Goal: Transaction & Acquisition: Register for event/course

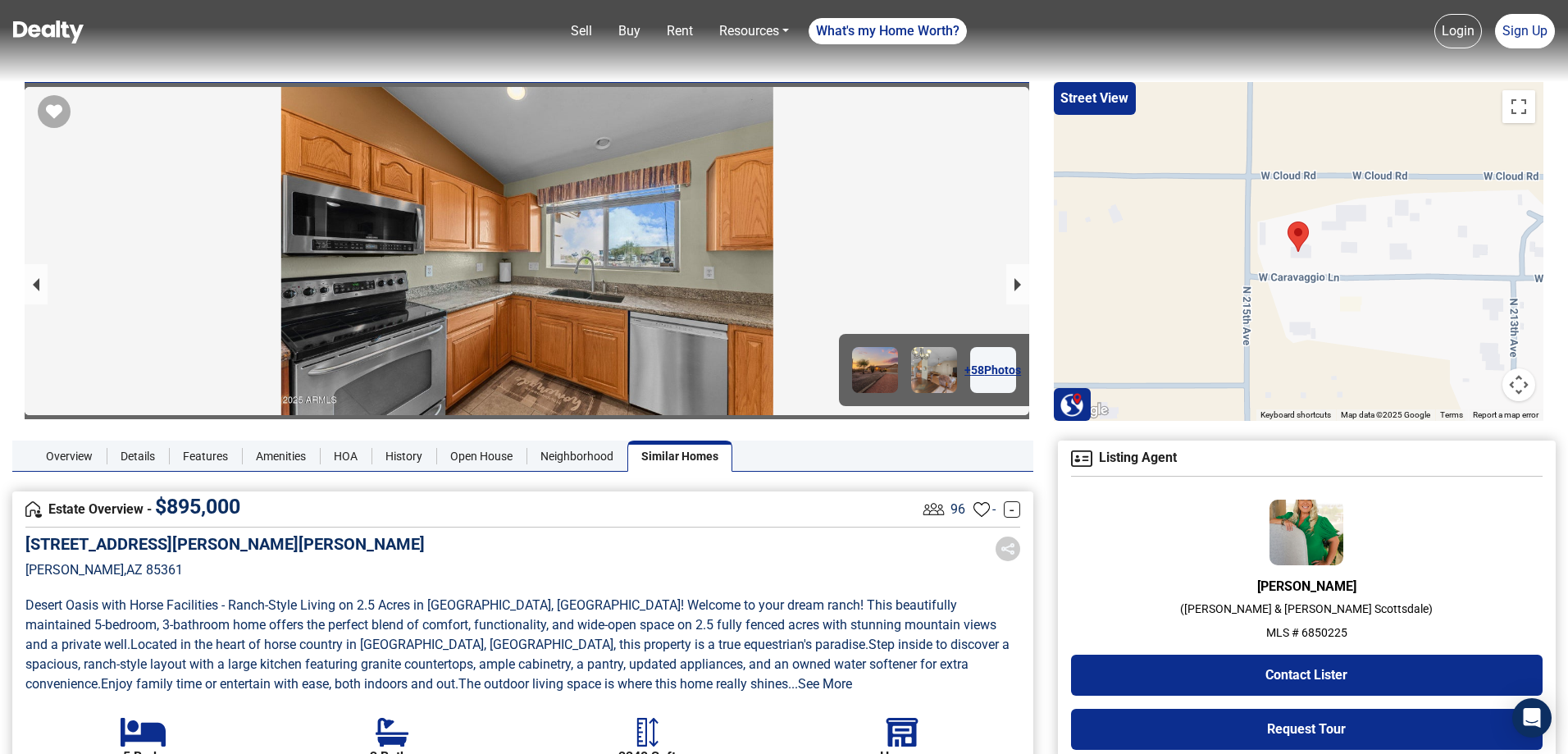
scroll to position [2609, 0]
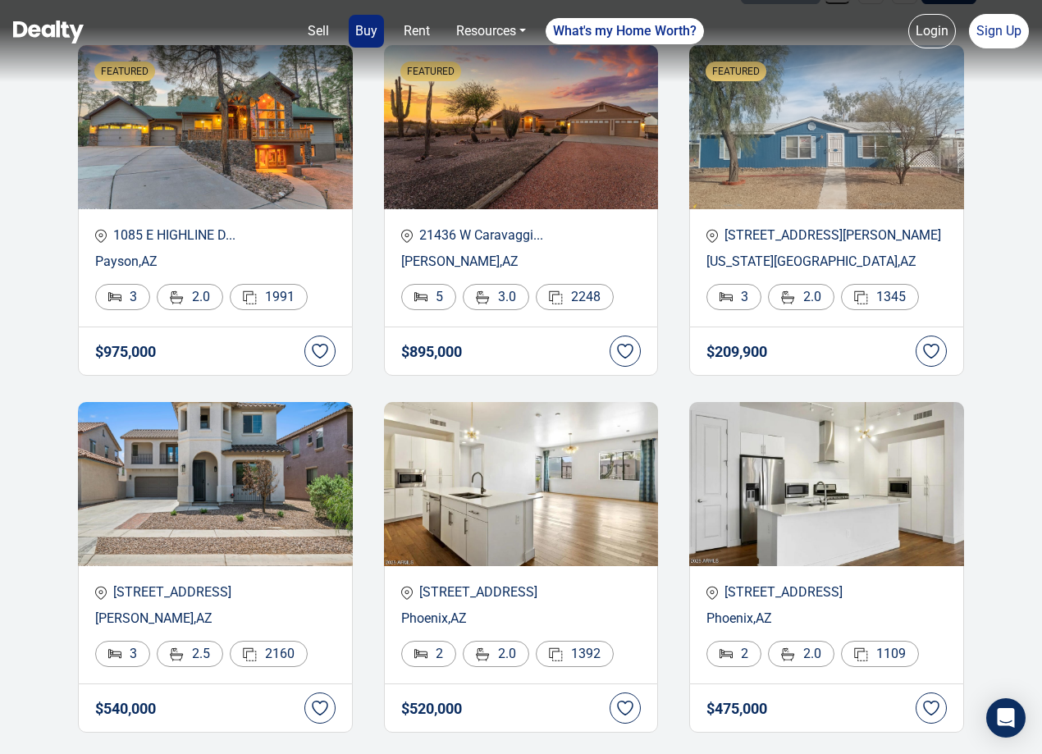
scroll to position [7, 0]
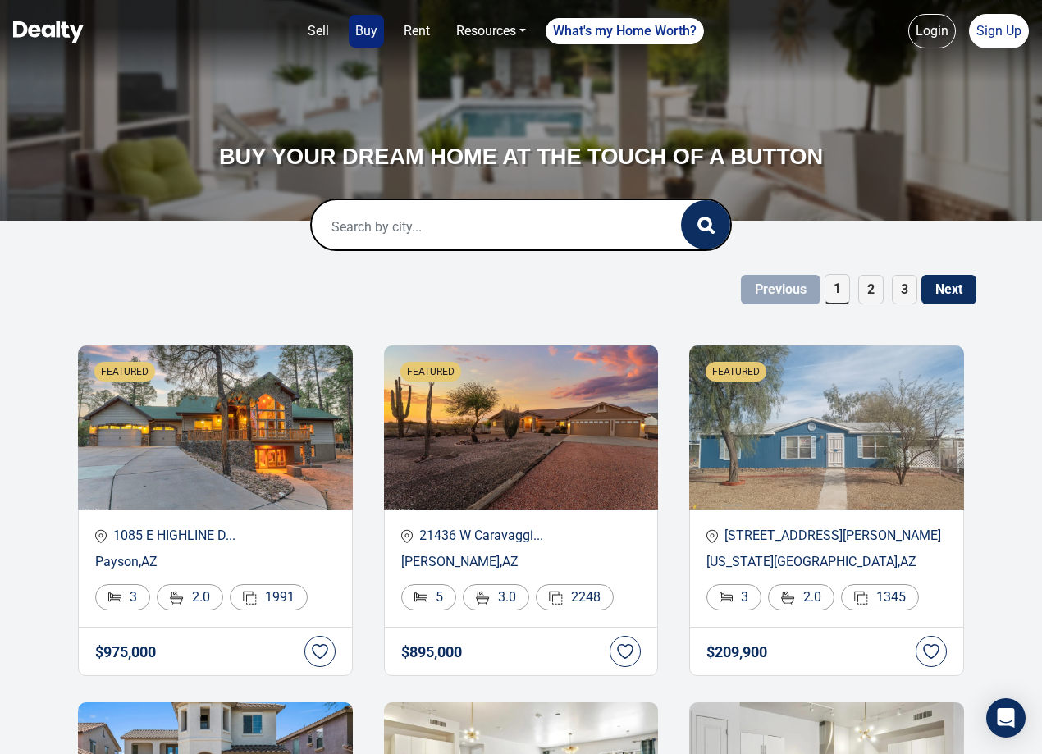
click at [623, 231] on input "text" at bounding box center [479, 226] width 335 height 52
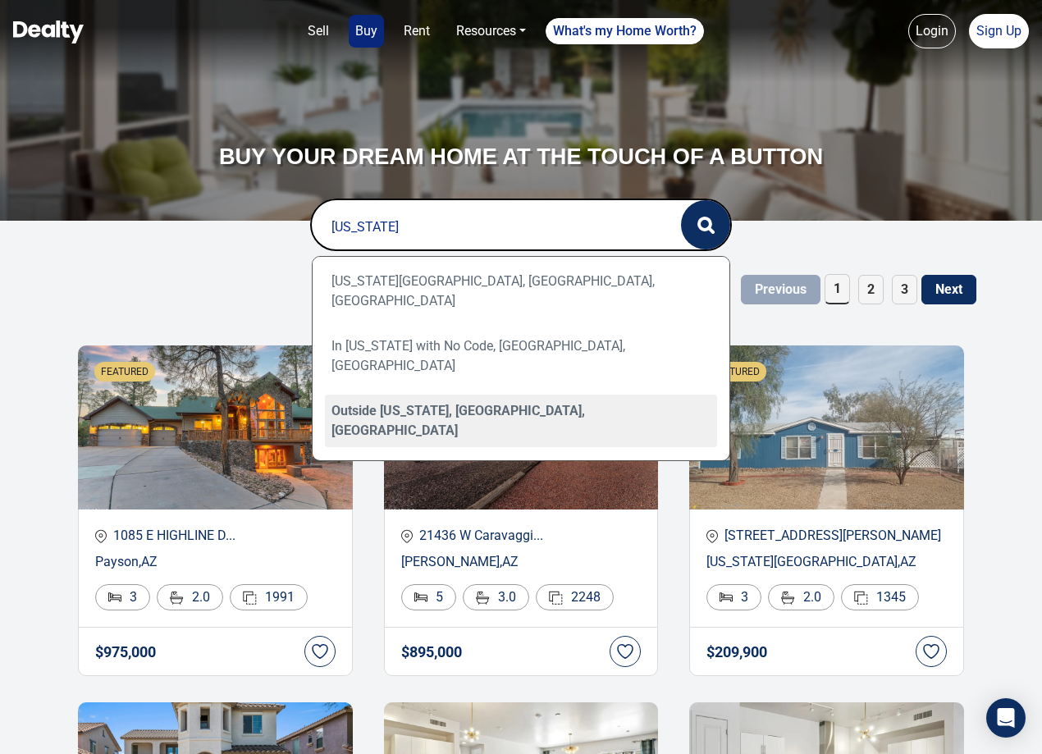
click at [561, 394] on div "Outside Arizona, AK, USA" at bounding box center [521, 420] width 393 height 52
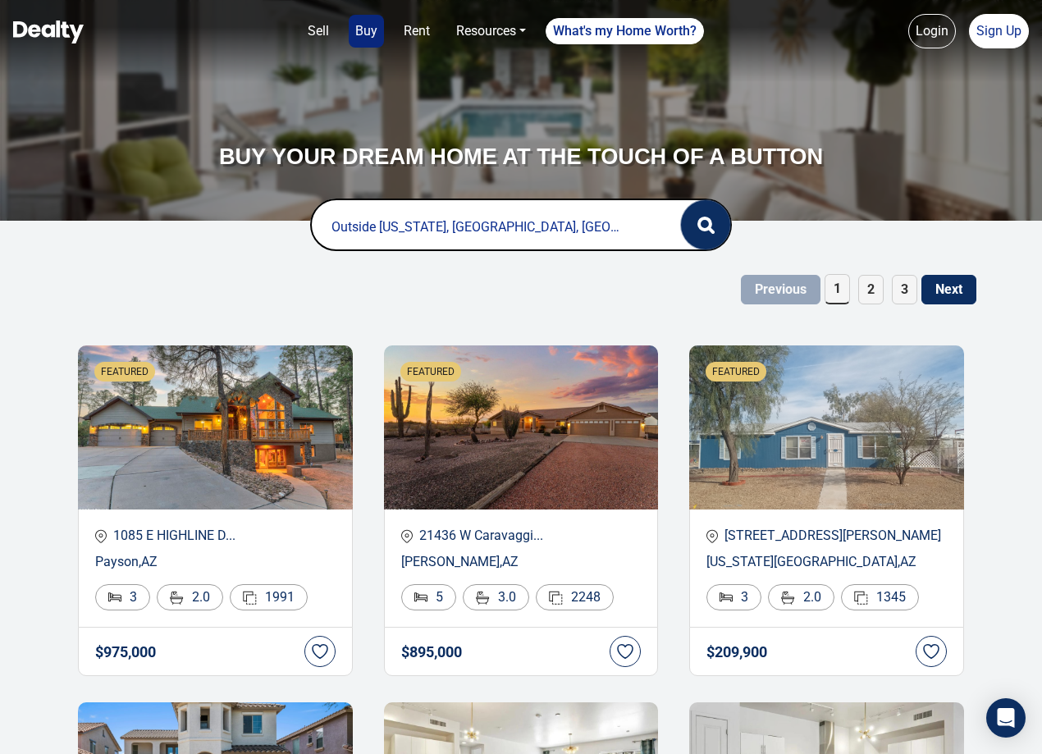
click at [704, 226] on icon "button" at bounding box center [705, 225] width 17 height 17
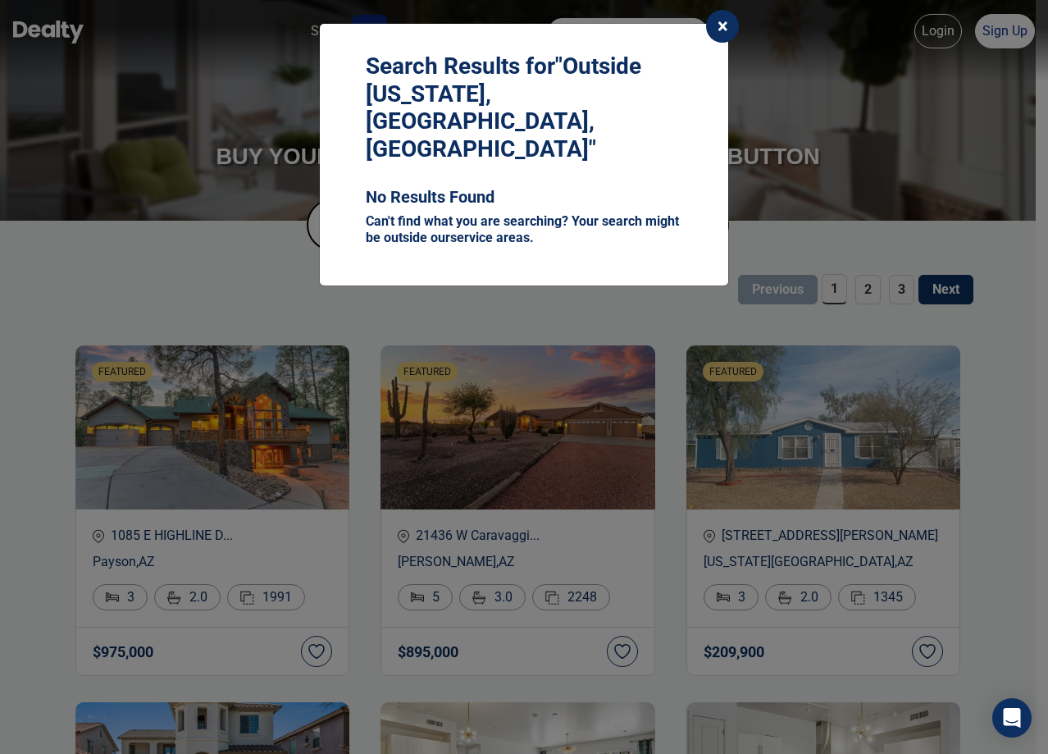
click at [722, 13] on button "×" at bounding box center [722, 26] width 33 height 33
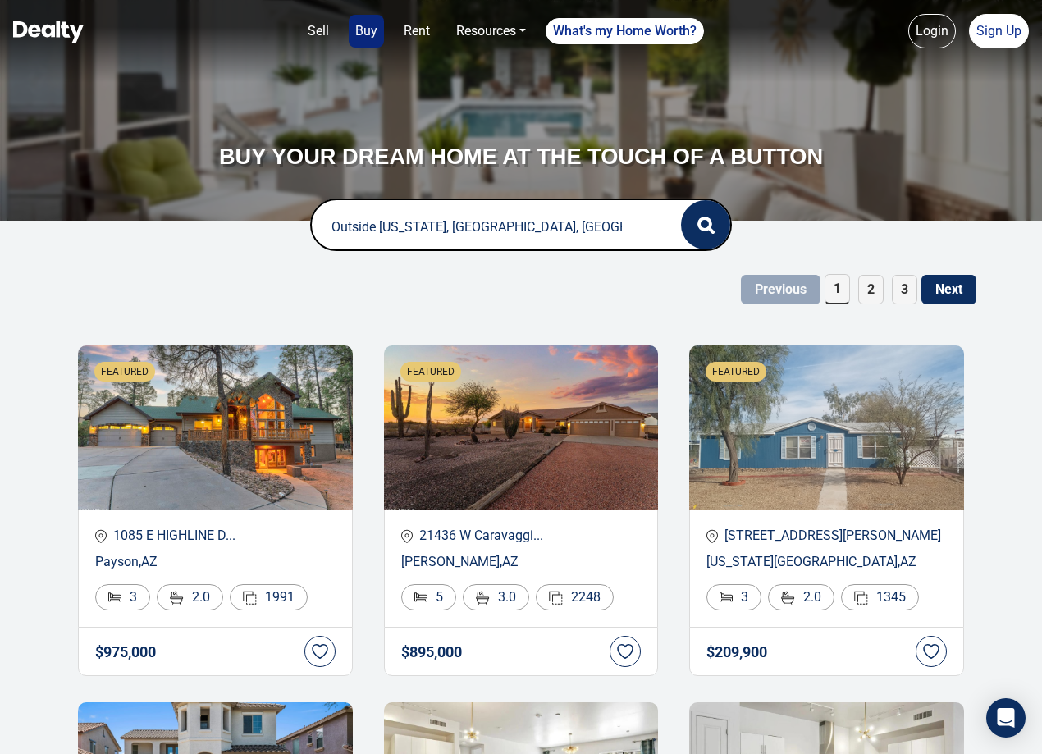
click at [482, 230] on input "Outside Arizona, AK, USA" at bounding box center [479, 226] width 335 height 52
drag, startPoint x: 505, startPoint y: 222, endPoint x: 280, endPoint y: 223, distance: 224.7
click at [280, 223] on form "Outside Arizona, AK, USA 0 Loading..." at bounding box center [521, 224] width 640 height 52
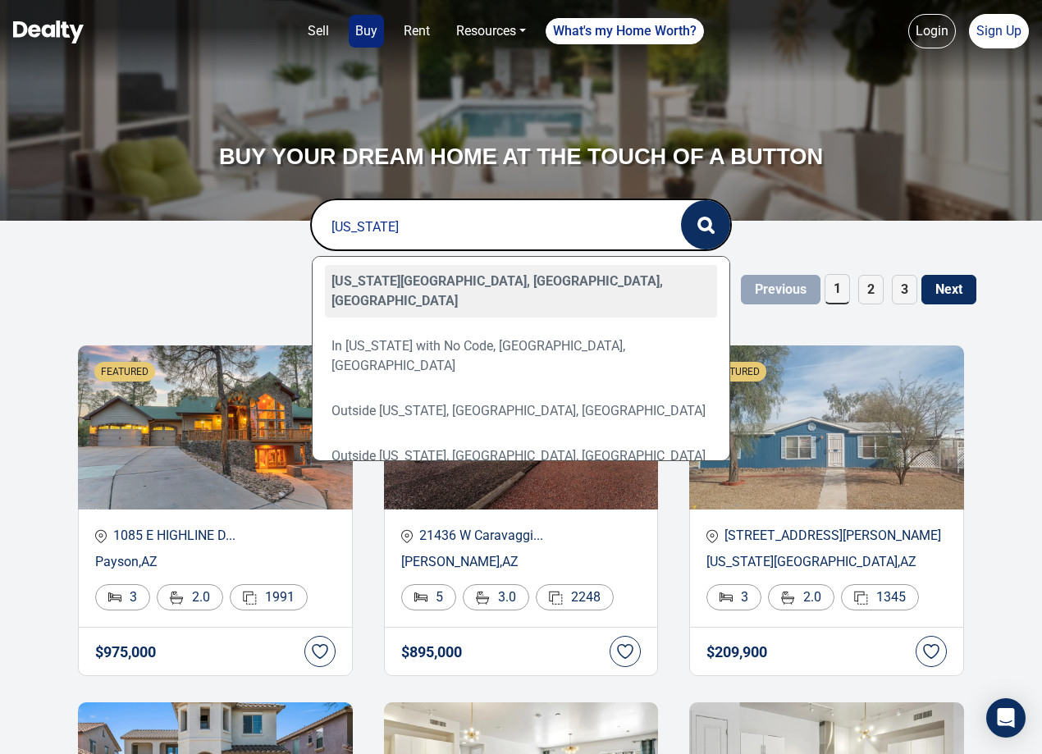
click at [582, 268] on div "Arizona City, AZ, USA" at bounding box center [521, 291] width 393 height 52
type input "Arizona City, AZ, USA"
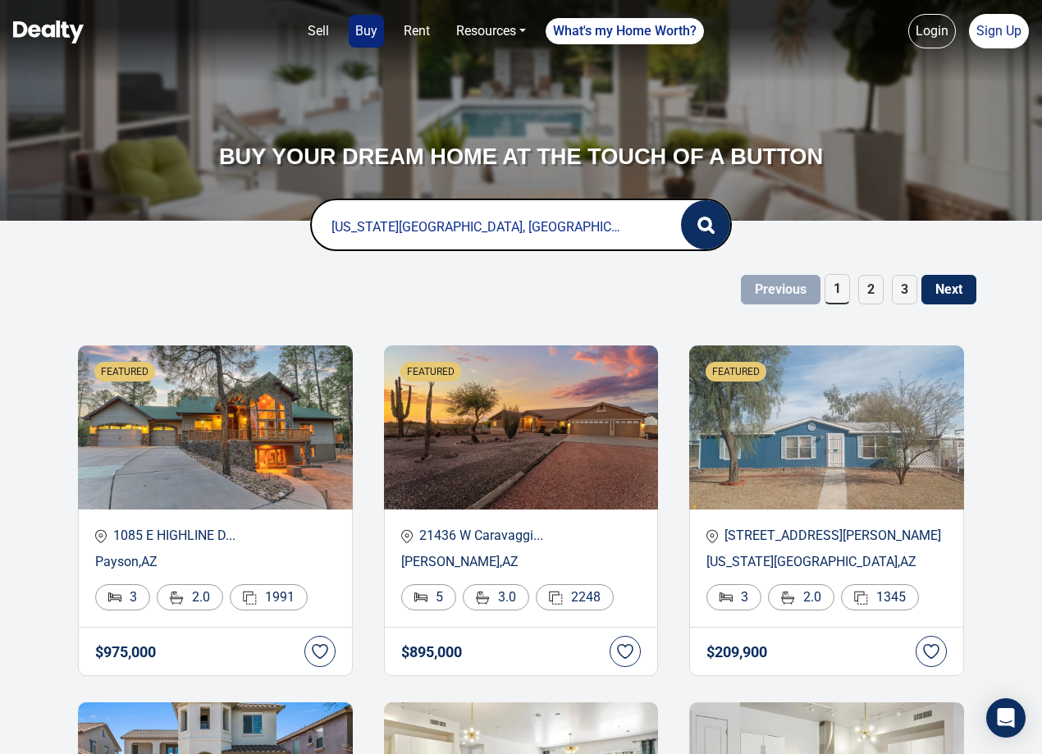
click at [868, 302] on span "2" at bounding box center [870, 290] width 25 height 30
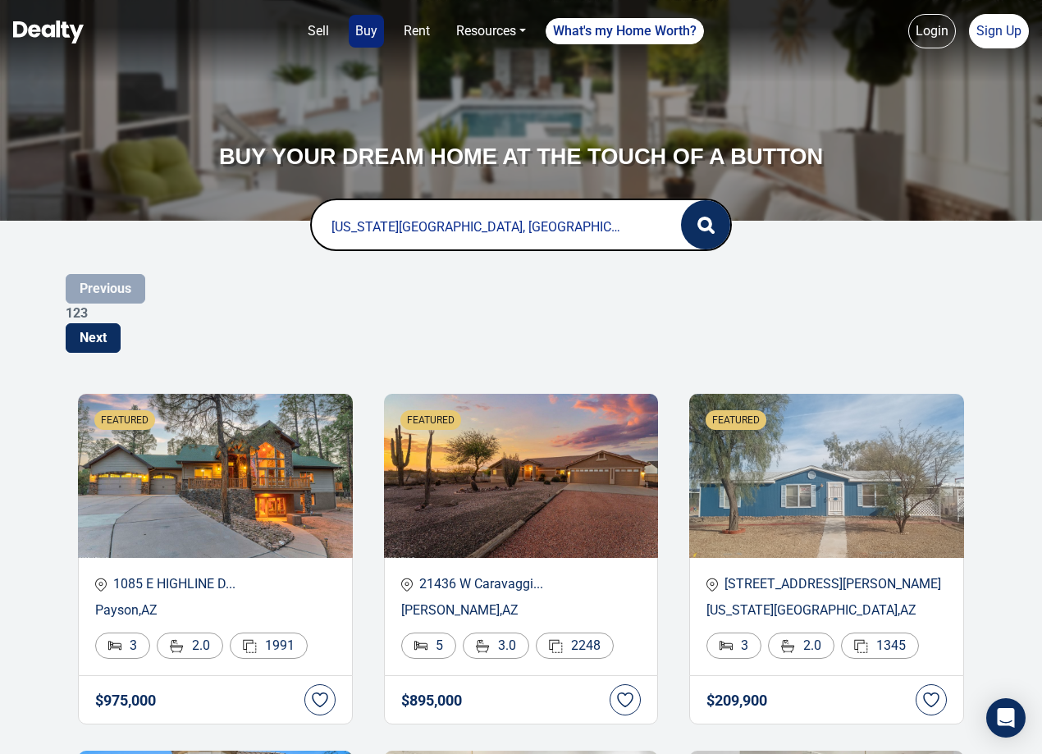
scroll to position [0, 0]
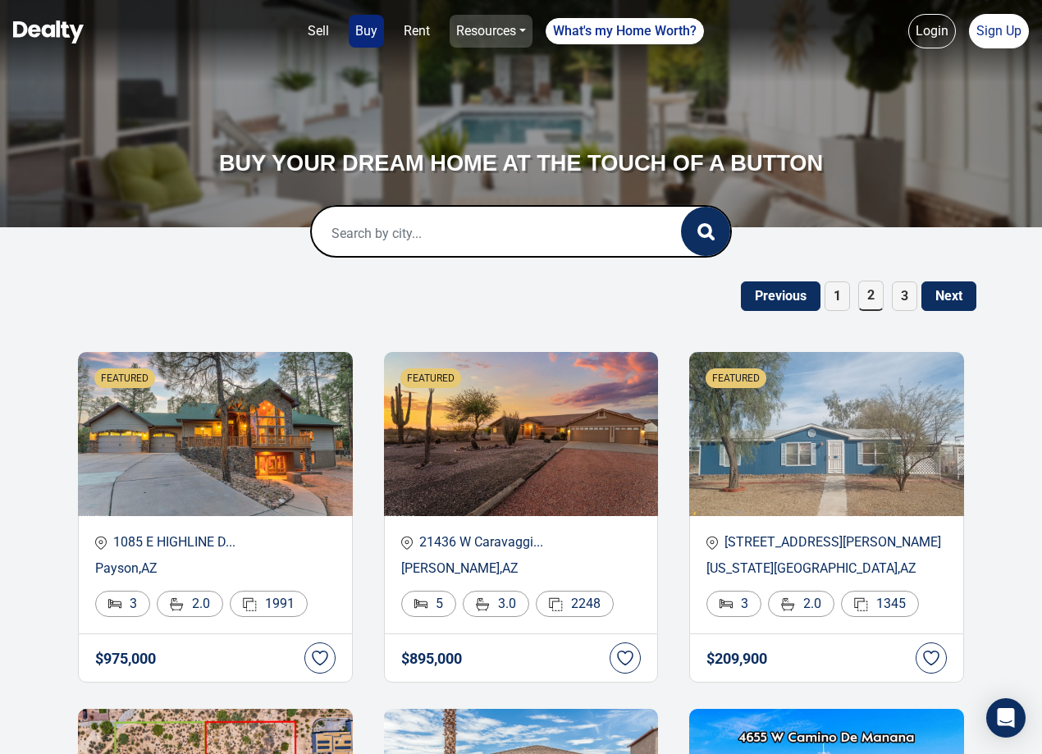
click at [479, 42] on link "Resources" at bounding box center [490, 31] width 83 height 33
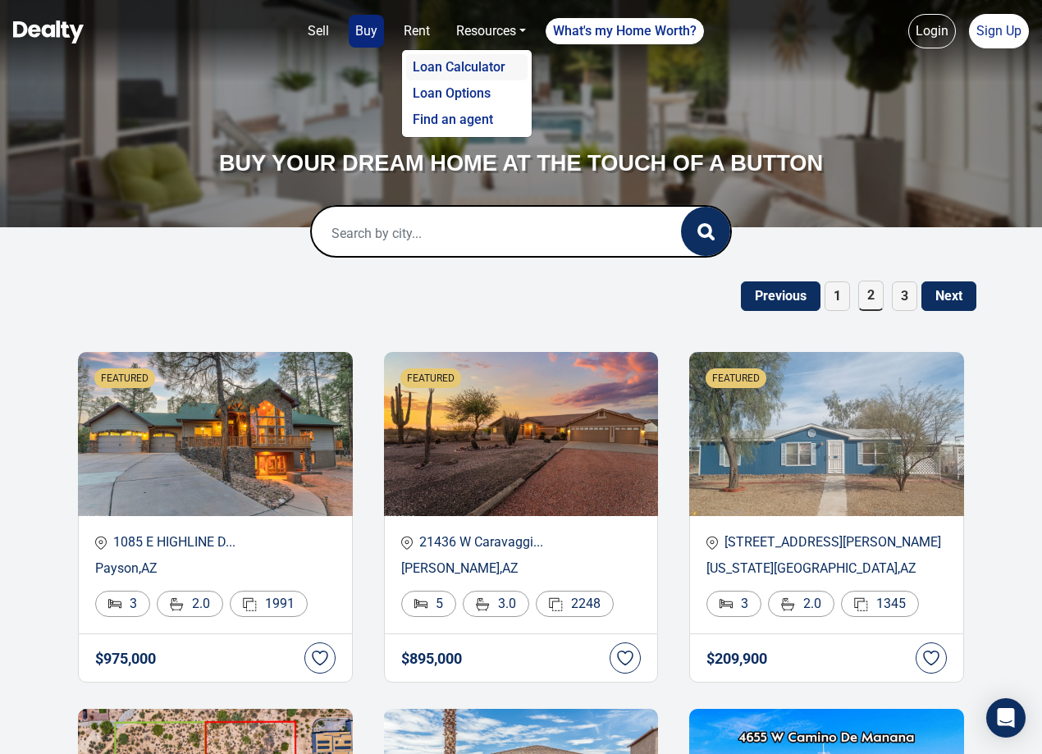
click at [471, 68] on link "Loan Calculator" at bounding box center [466, 67] width 121 height 26
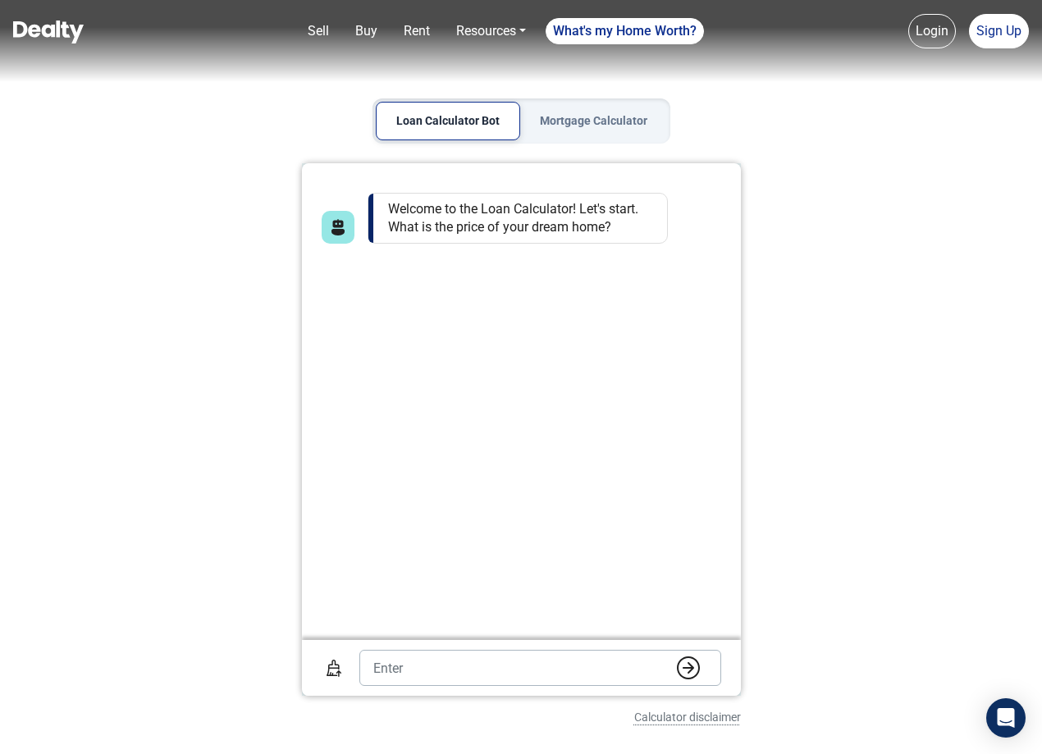
click at [555, 112] on button "Mortgage Calculator" at bounding box center [593, 121] width 147 height 39
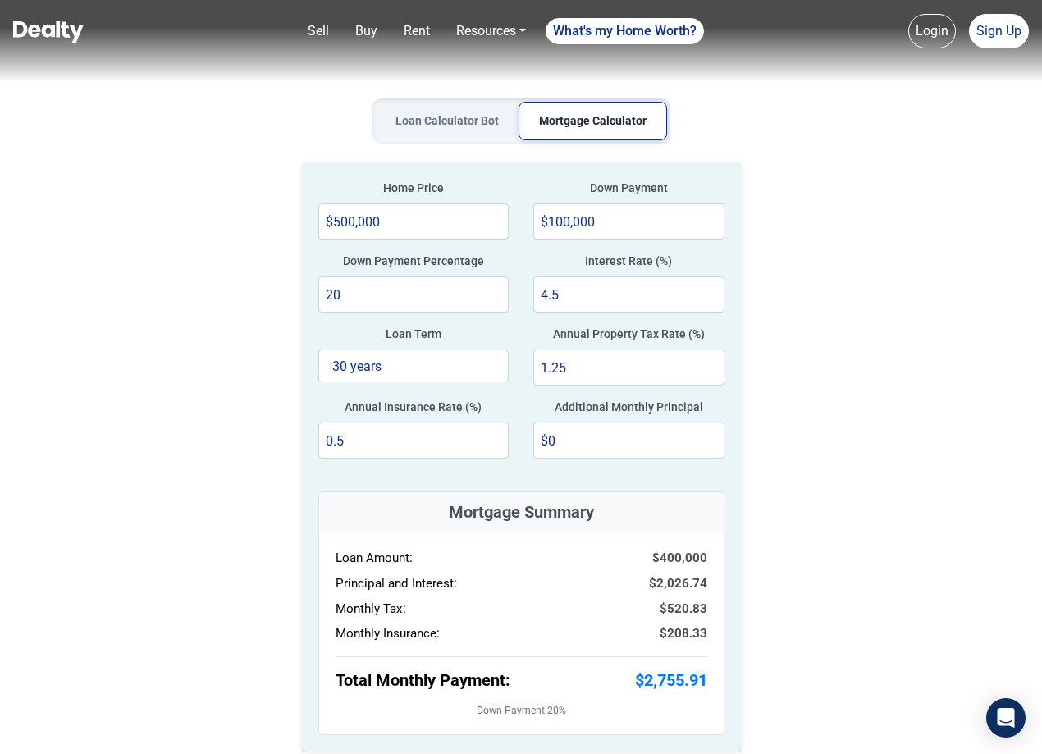
click at [466, 137] on button "Loan Calculator Bot" at bounding box center [447, 121] width 143 height 39
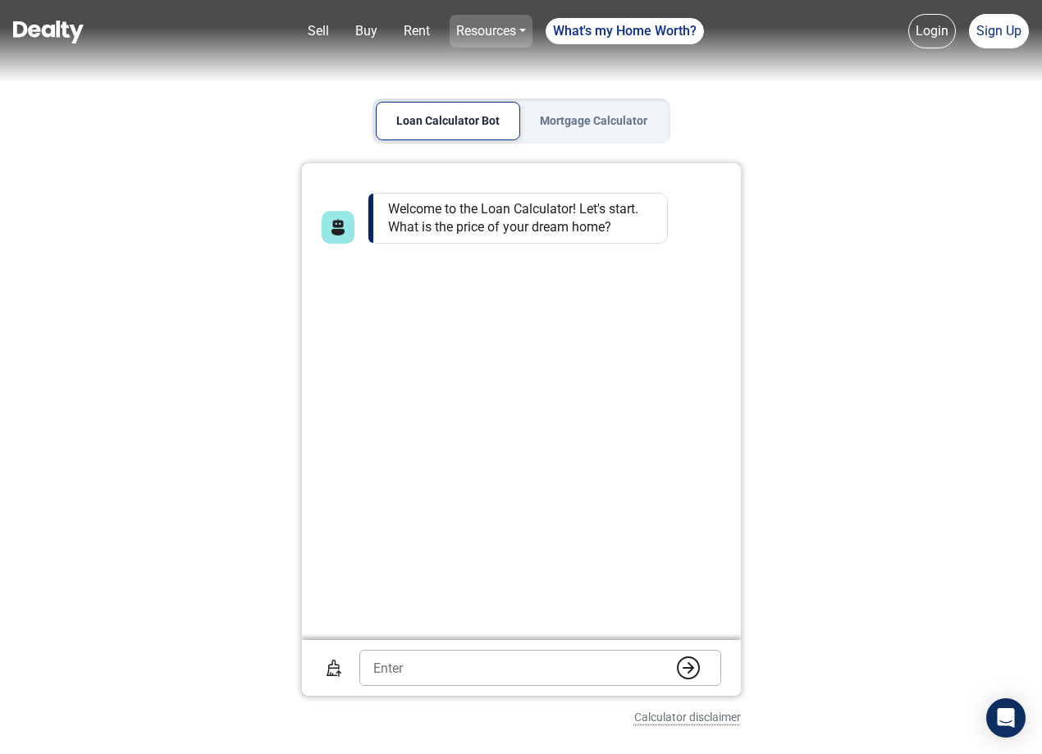
click at [516, 39] on link "Resources" at bounding box center [490, 31] width 83 height 33
click at [478, 99] on link "Loan Options" at bounding box center [466, 93] width 121 height 26
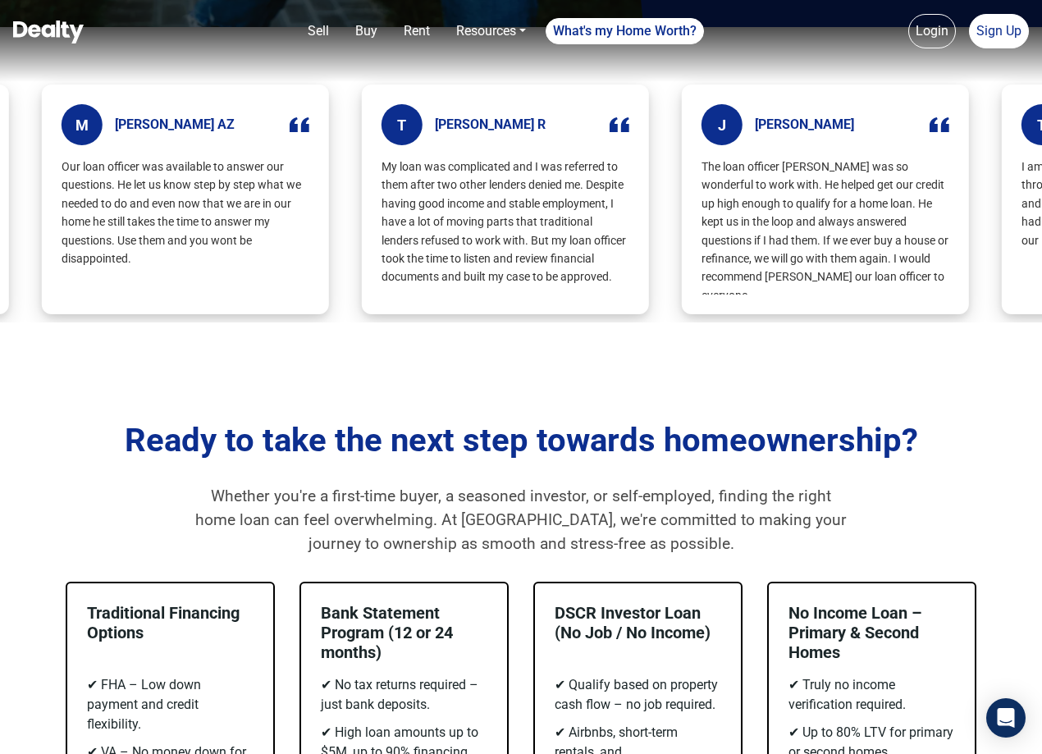
scroll to position [656, 0]
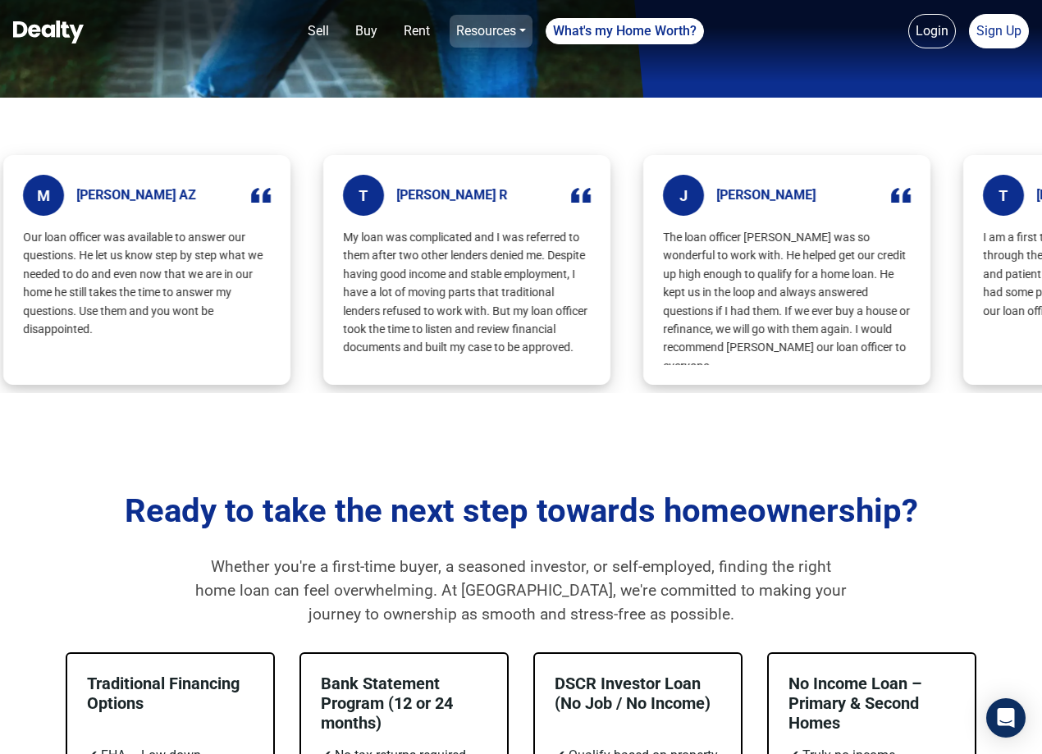
click at [490, 30] on link "Resources" at bounding box center [490, 31] width 83 height 33
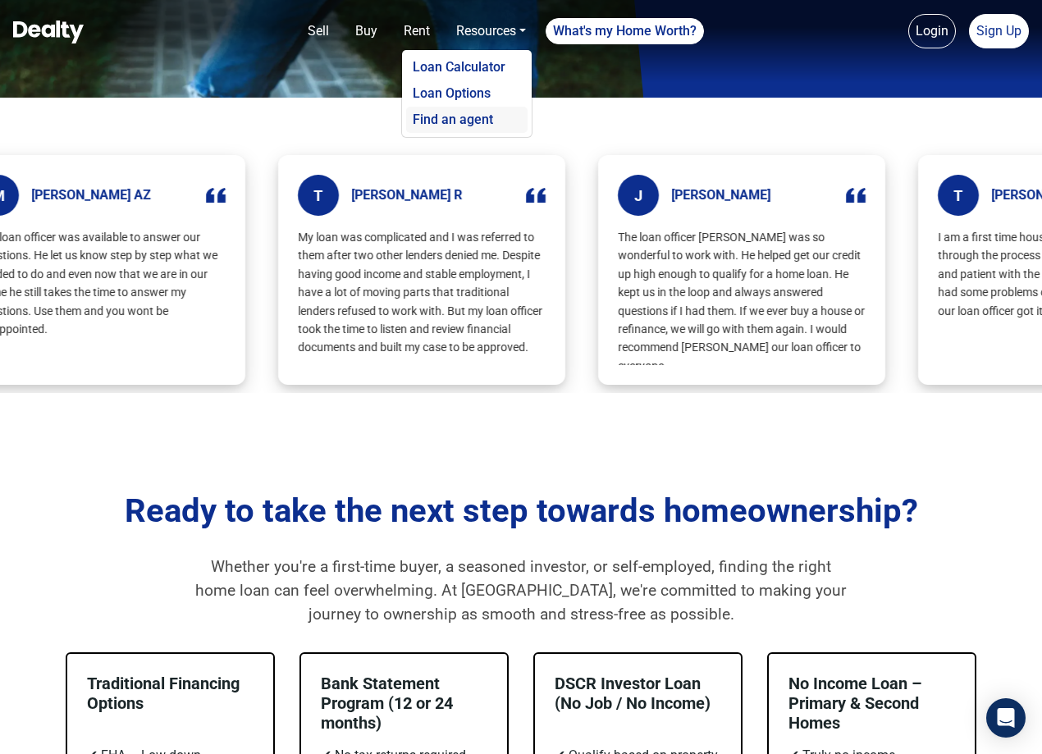
click at [463, 121] on link "Find an agent" at bounding box center [466, 120] width 121 height 26
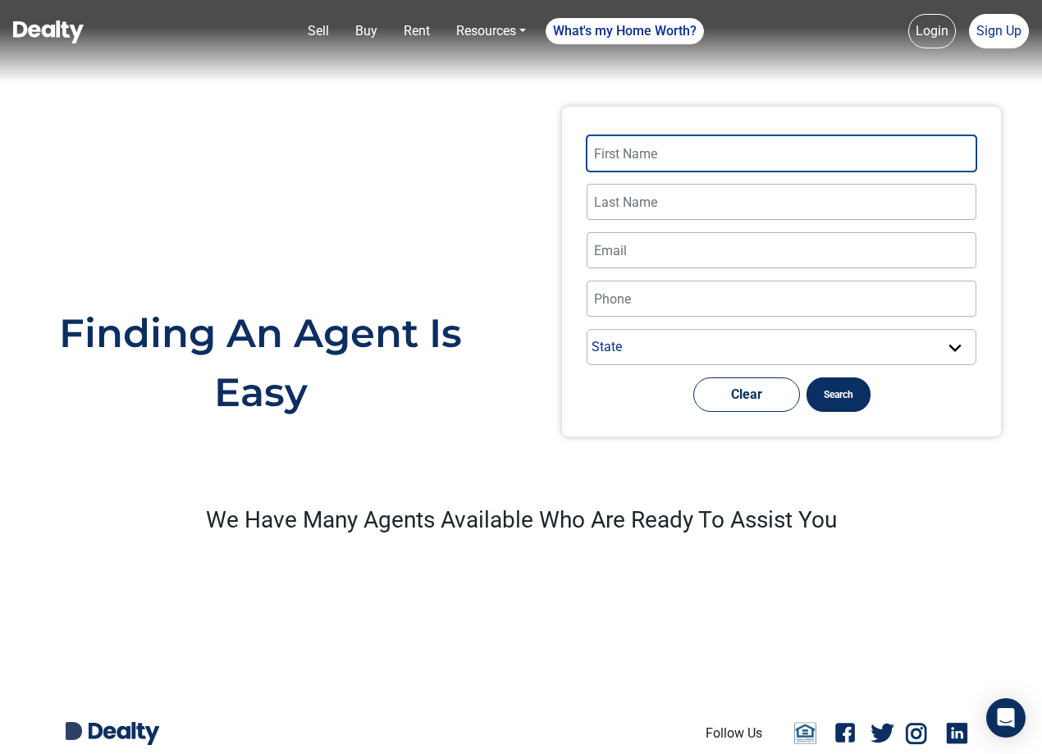
click at [768, 146] on input "text" at bounding box center [781, 153] width 390 height 36
click at [753, 166] on input "text" at bounding box center [781, 153] width 390 height 36
click at [756, 156] on input "text" at bounding box center [781, 153] width 390 height 36
click at [945, 52] on nav "Sell Buy Rent Resources Loan Calculator Loan Options Find an agent What's my Ho…" at bounding box center [521, 41] width 1042 height 82
click at [930, 30] on link "Login" at bounding box center [932, 31] width 48 height 34
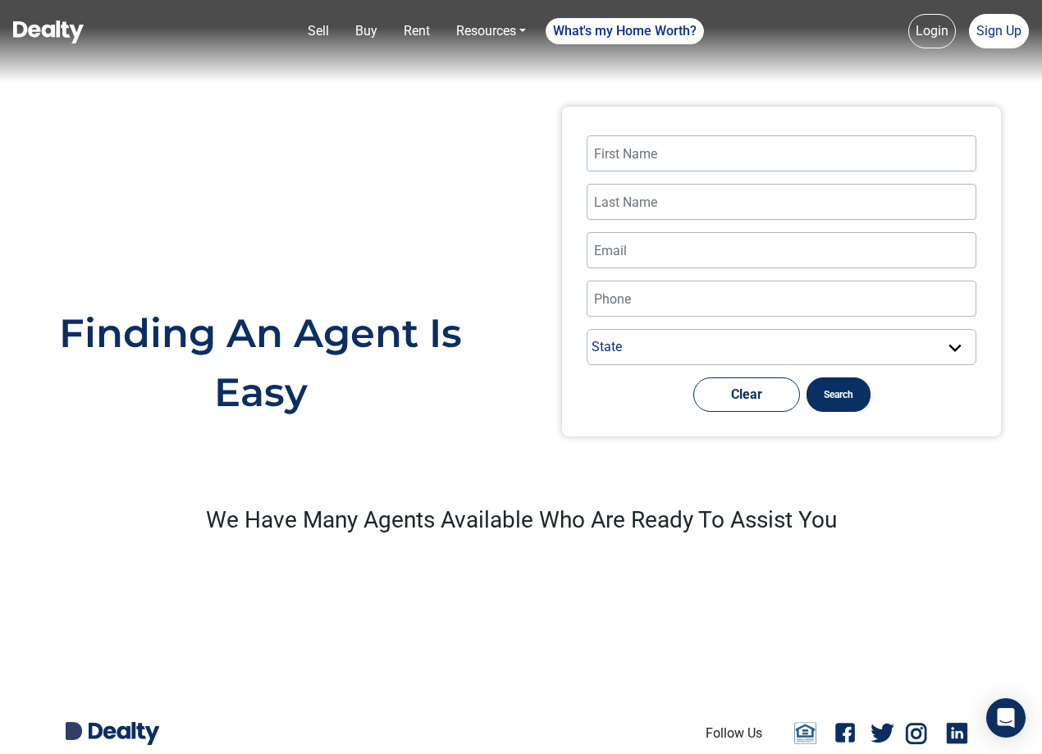
click at [930, 30] on link "Login" at bounding box center [932, 31] width 48 height 34
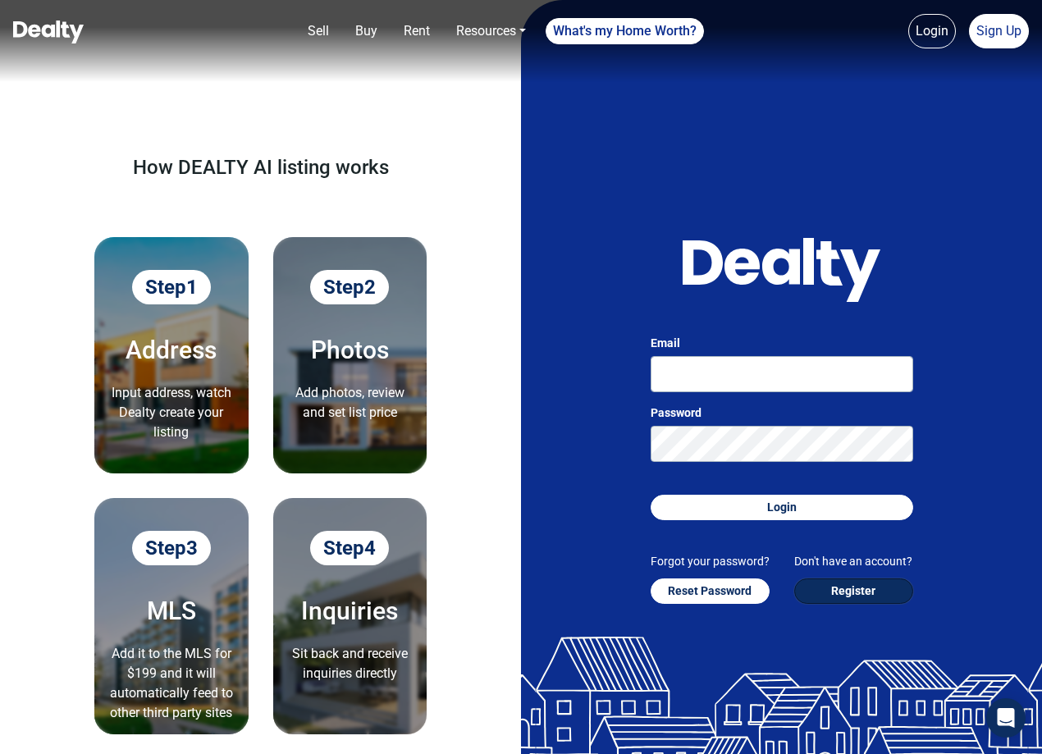
click at [859, 596] on button "Register" at bounding box center [853, 590] width 119 height 25
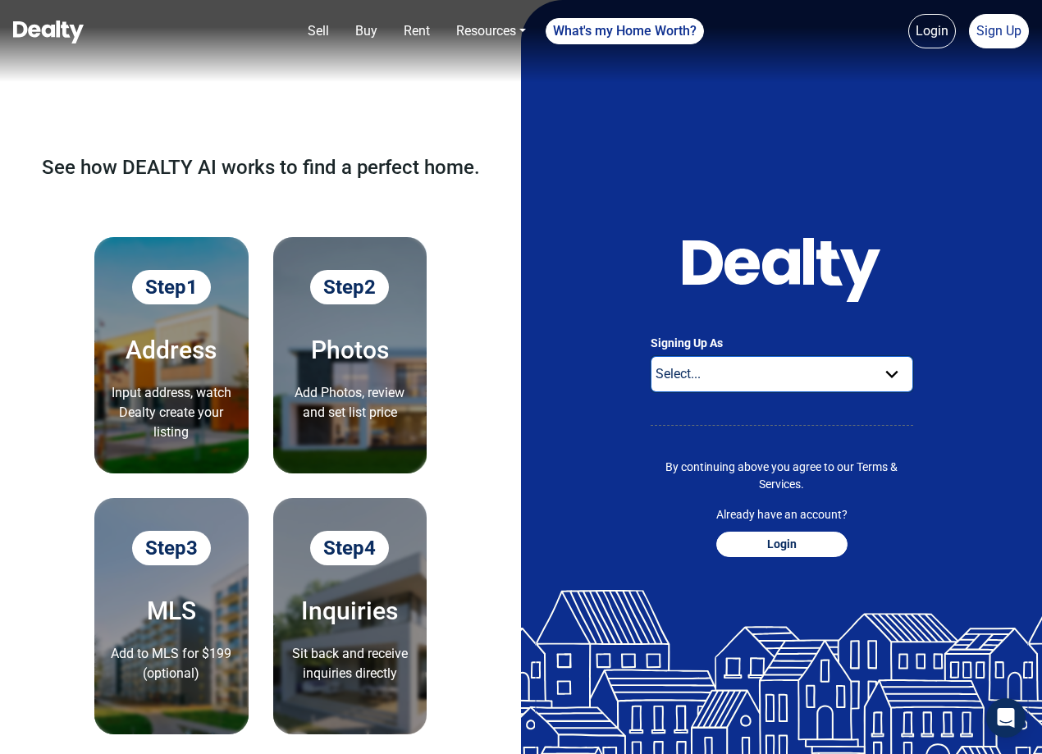
click at [738, 385] on select "Select... Buyer For Sale By Owner Real Estate Agent" at bounding box center [781, 374] width 262 height 36
select select "buyer"
click at [650, 356] on select "Select... Buyer For Sale By Owner Real Estate Agent" at bounding box center [781, 374] width 262 height 36
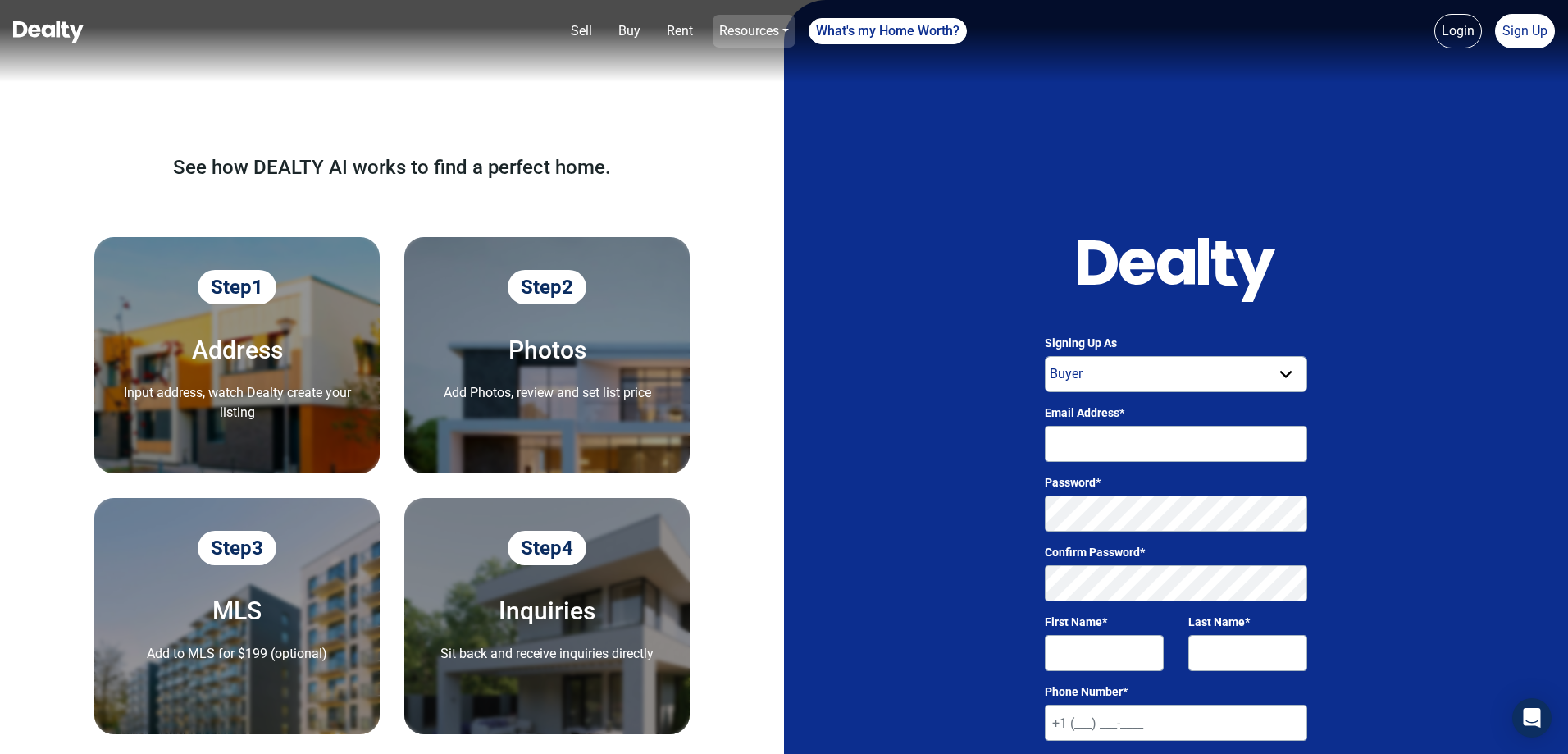
click at [758, 32] on link "Resources" at bounding box center [754, 31] width 83 height 33
click at [677, 39] on link "Rent" at bounding box center [679, 31] width 39 height 33
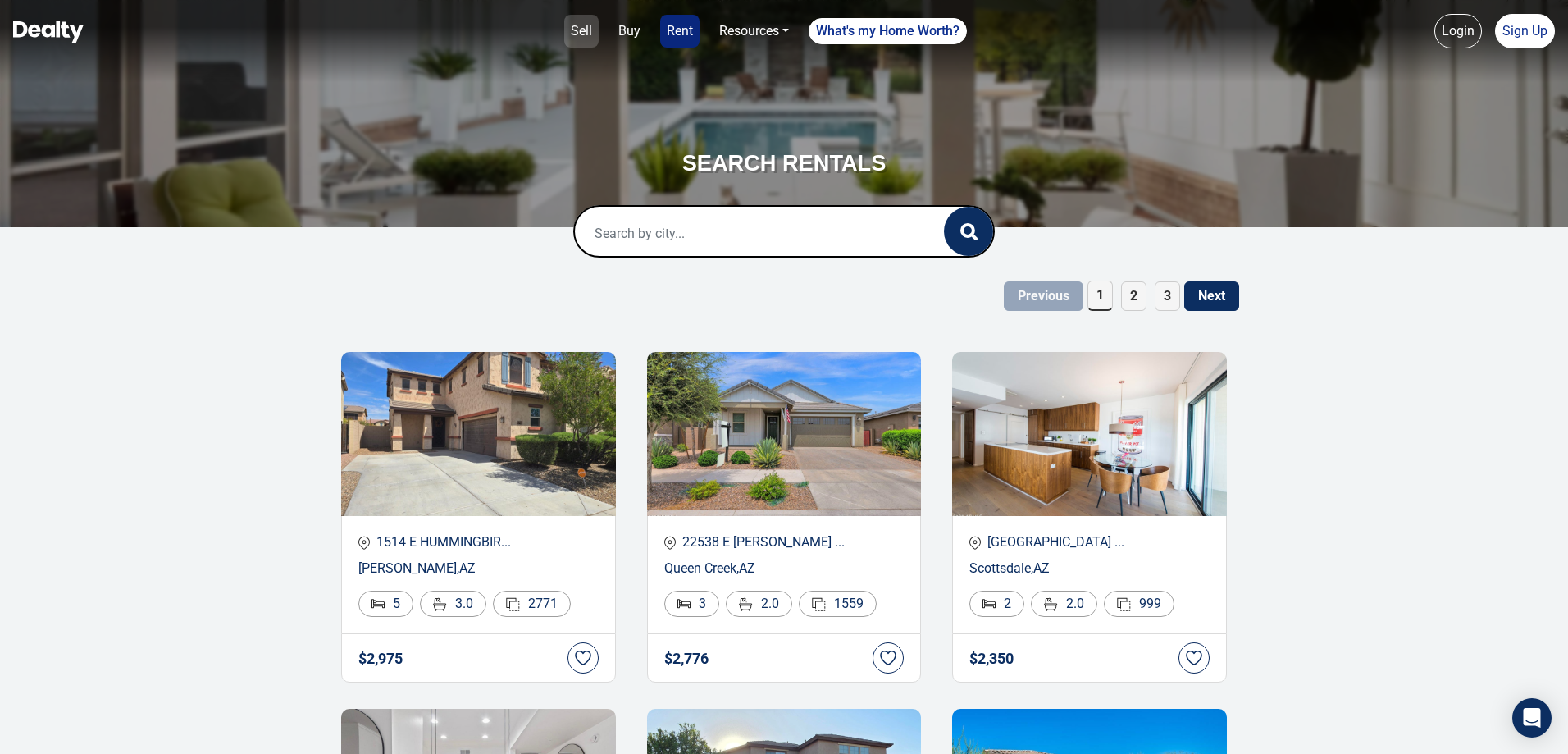
click at [583, 25] on link "Sell" at bounding box center [581, 31] width 34 height 33
